Goal: Task Accomplishment & Management: Manage account settings

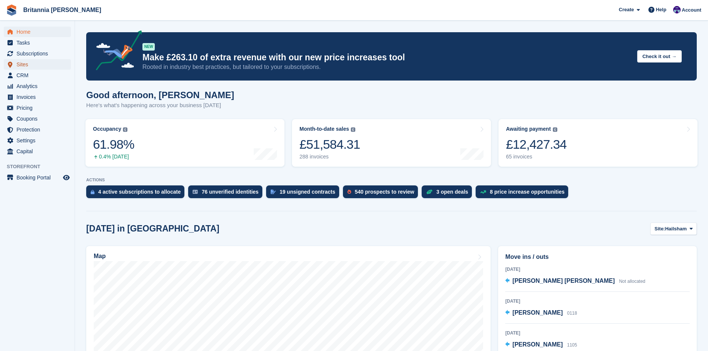
click at [22, 65] on span "Sites" at bounding box center [38, 64] width 45 height 10
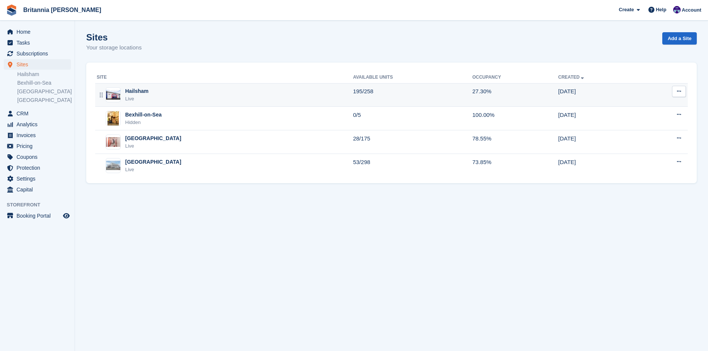
click at [136, 94] on div "Hailsham" at bounding box center [136, 91] width 23 height 8
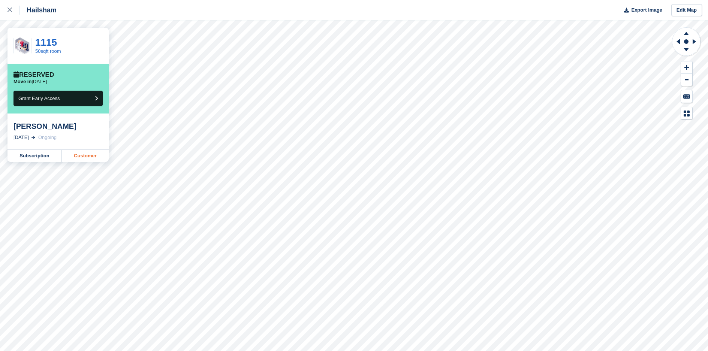
click at [87, 156] on link "Customer" at bounding box center [85, 156] width 47 height 12
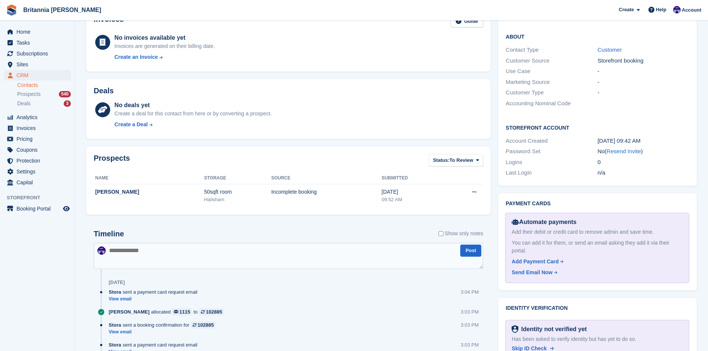
scroll to position [37, 0]
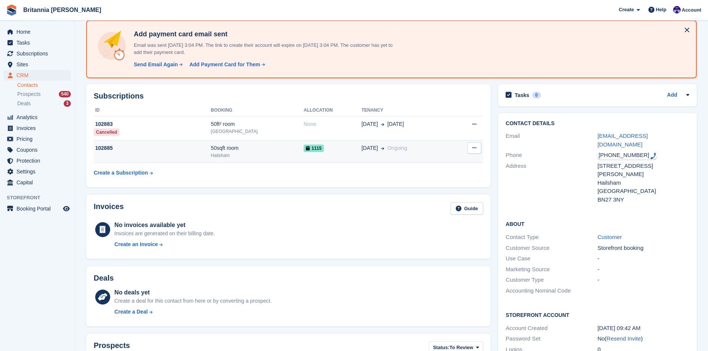
click at [105, 151] on div "102885" at bounding box center [152, 148] width 117 height 8
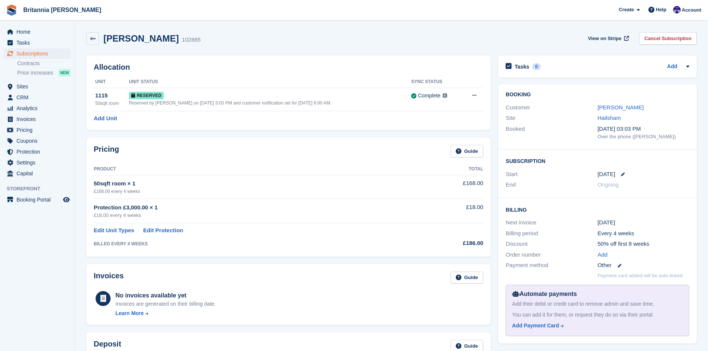
scroll to position [187, 0]
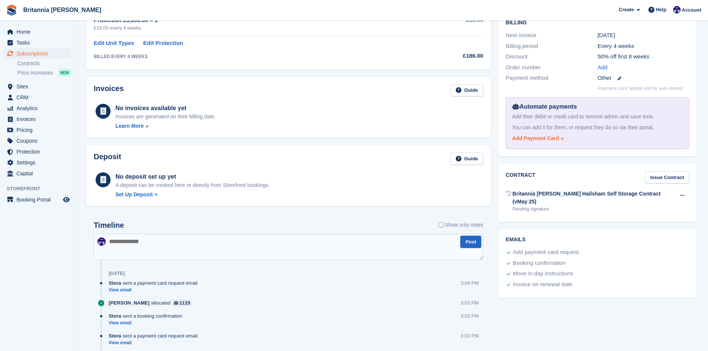
click at [539, 138] on div "Add Payment Card" at bounding box center [535, 139] width 47 height 8
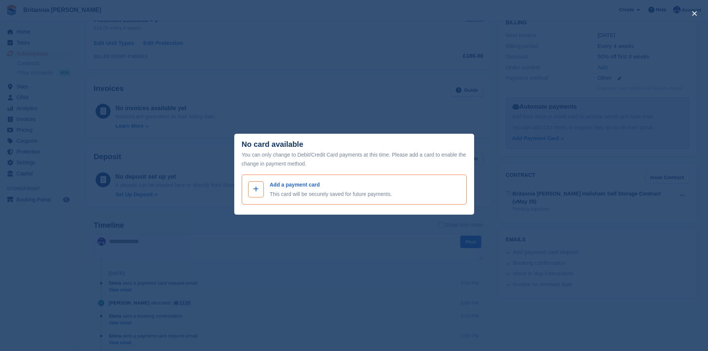
click at [261, 189] on div at bounding box center [256, 189] width 16 height 16
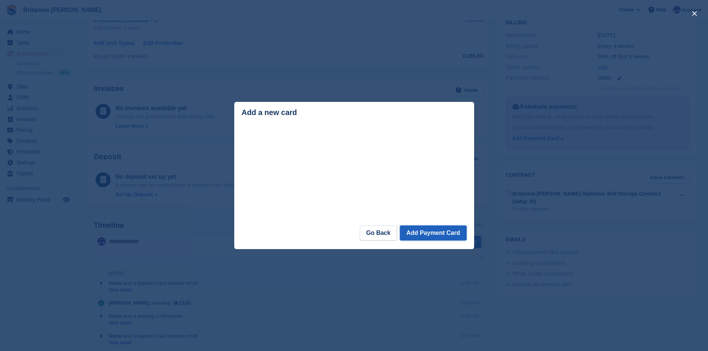
click at [430, 238] on button "Add Payment Card" at bounding box center [433, 233] width 66 height 15
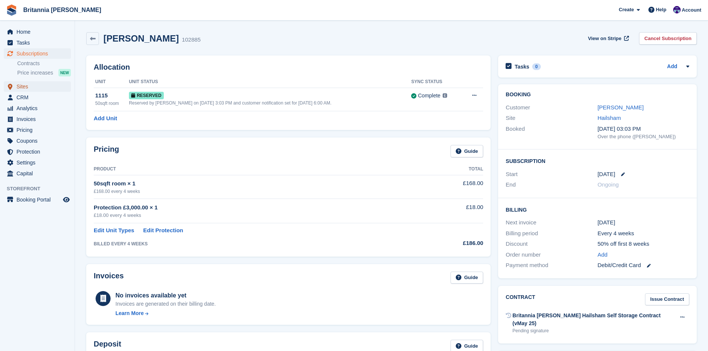
click at [28, 87] on span "Sites" at bounding box center [38, 86] width 45 height 10
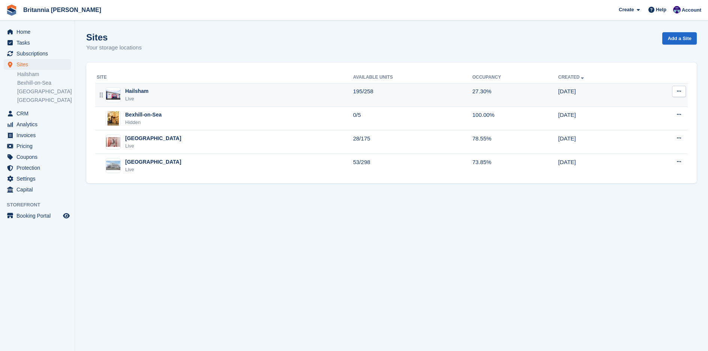
click at [181, 94] on div "Hailsham Live" at bounding box center [225, 94] width 256 height 15
